Goal: Information Seeking & Learning: Learn about a topic

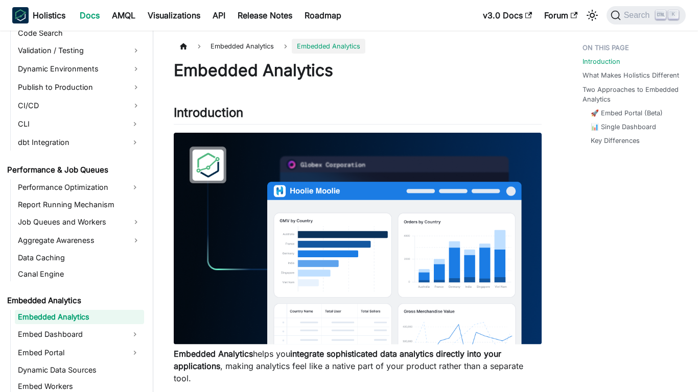
scroll to position [824, 0]
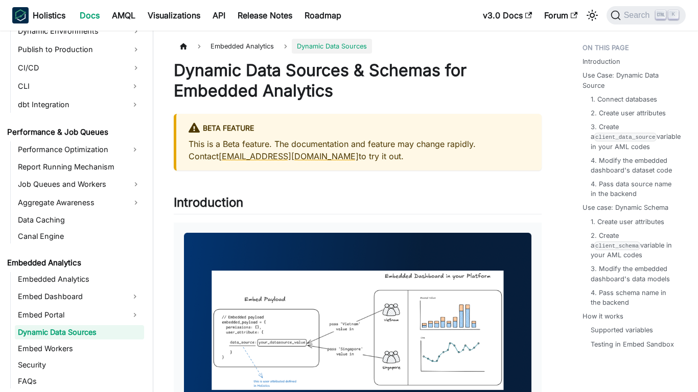
scroll to position [877, 0]
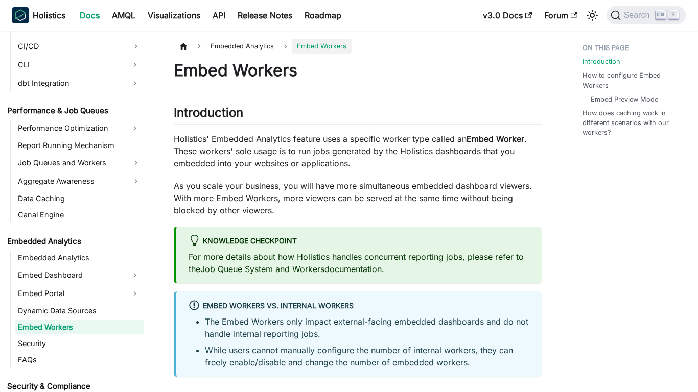
scroll to position [894, 0]
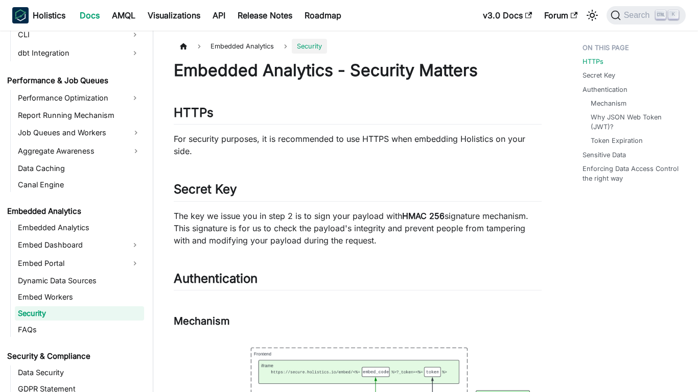
scroll to position [910, 0]
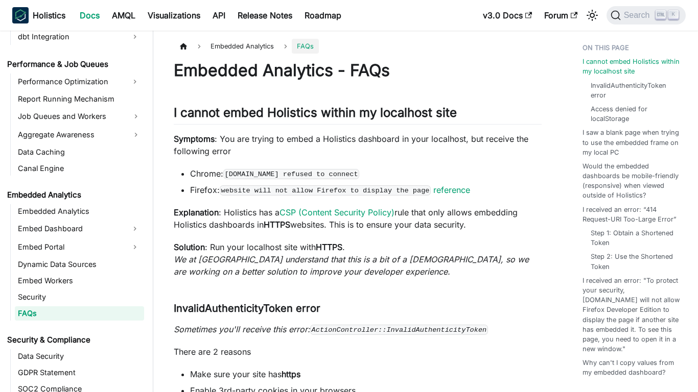
scroll to position [926, 0]
